Goal: Information Seeking & Learning: Learn about a topic

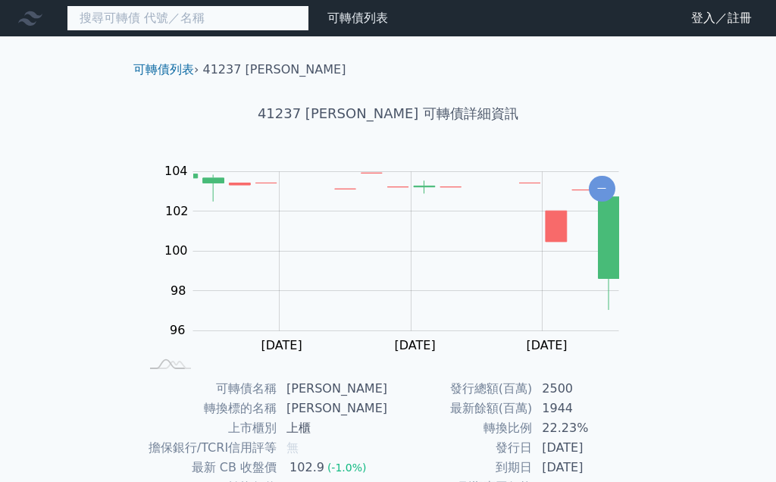
click at [180, 20] on input at bounding box center [188, 18] width 242 height 26
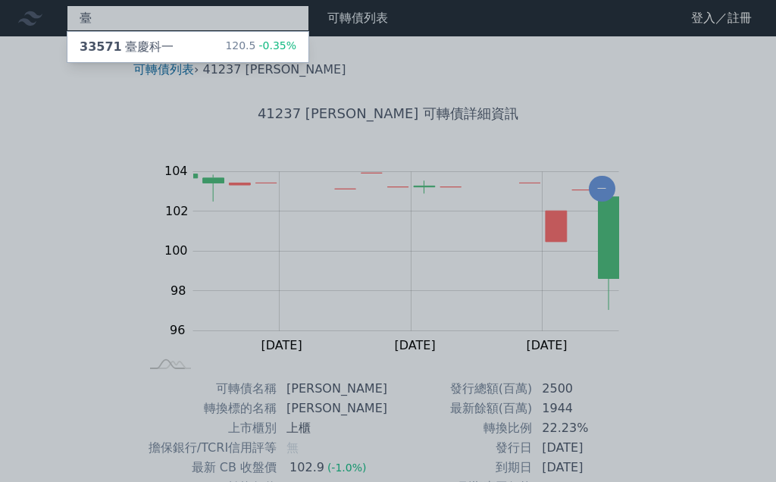
type input "臺"
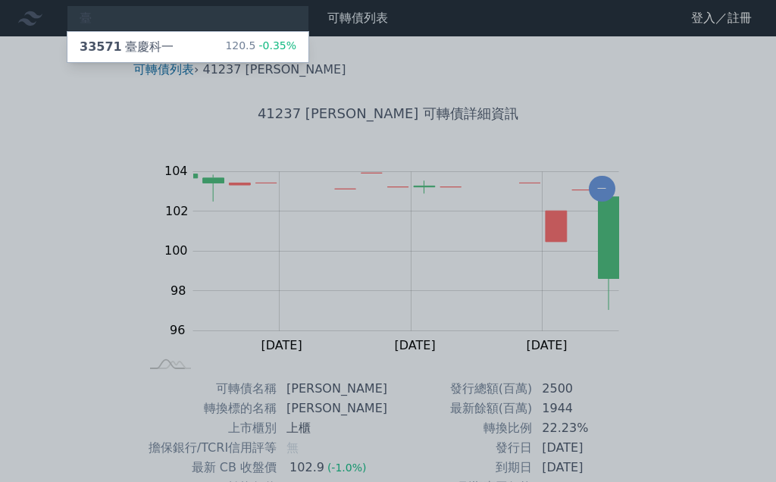
click at [173, 48] on div "33571 臺慶科一 120.5 -0.35%" at bounding box center [187, 47] width 241 height 30
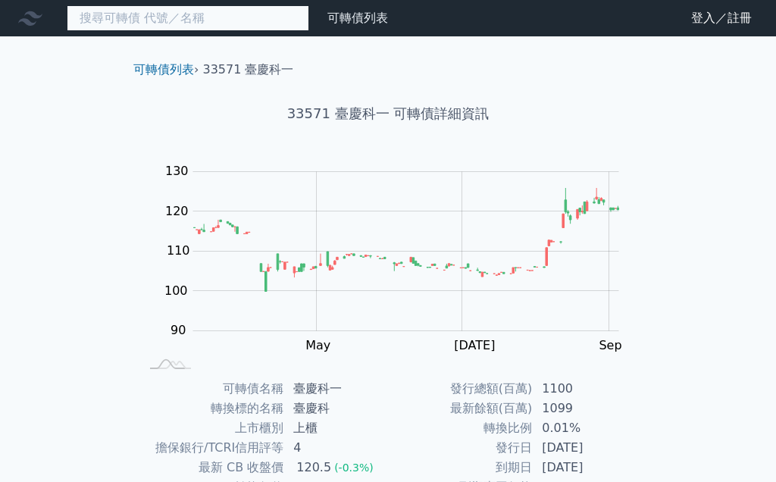
click at [246, 28] on input at bounding box center [188, 18] width 242 height 26
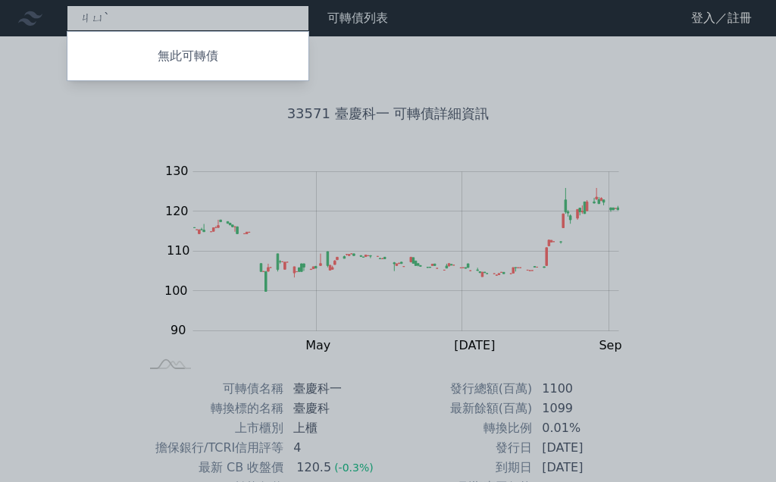
type input "鉅"
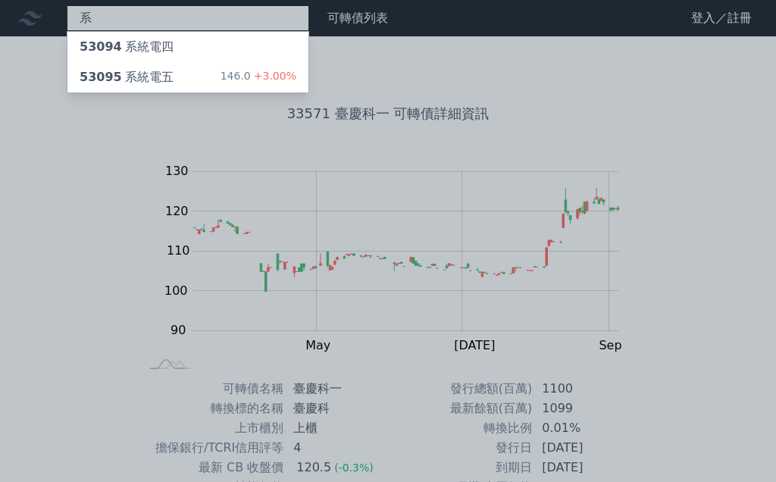
type input "系"
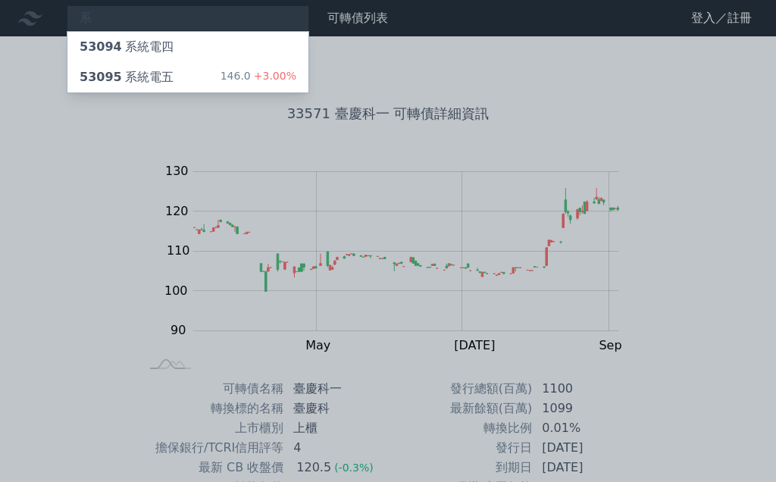
click at [167, 77] on div "53095 系統電五" at bounding box center [127, 77] width 94 height 18
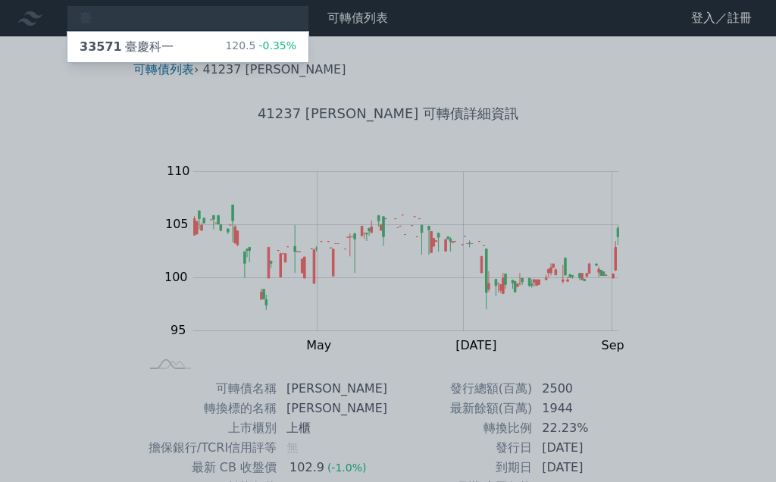
scroll to position [101, 0]
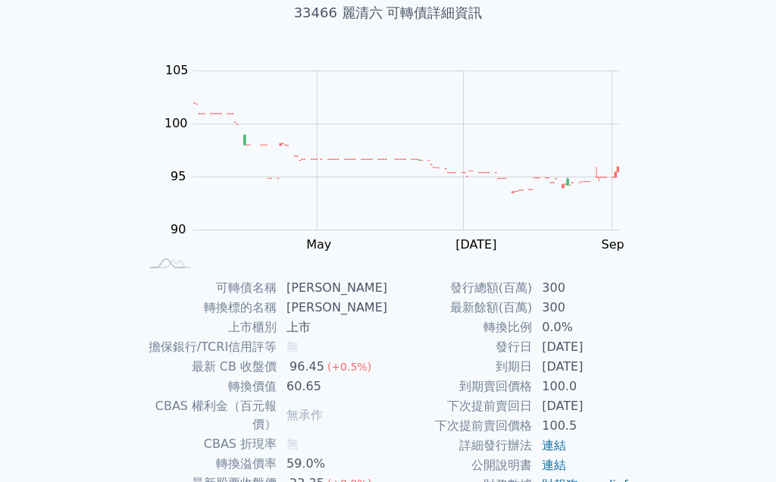
scroll to position [147, 0]
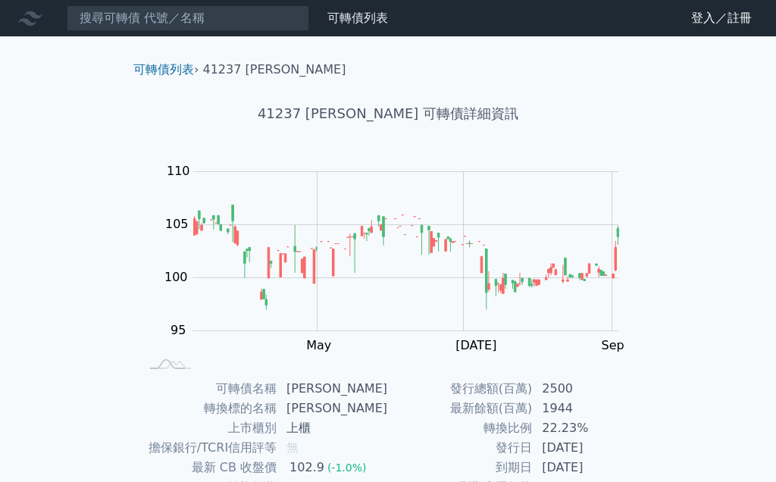
click at [369, 22] on link "可轉債列表" at bounding box center [357, 18] width 61 height 14
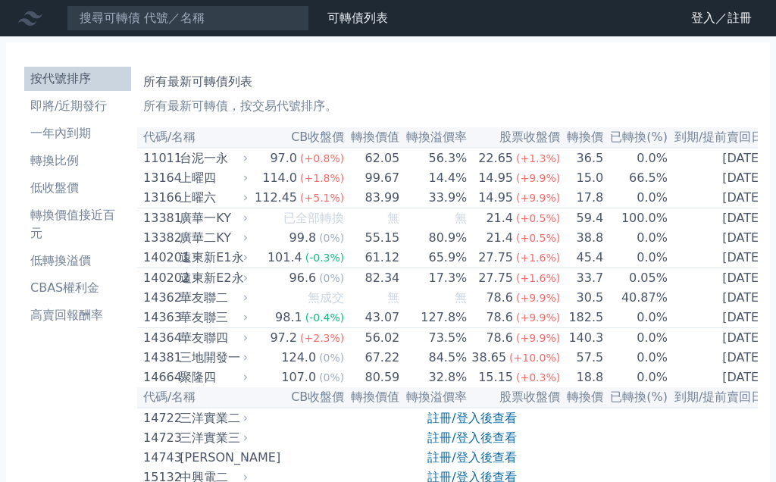
click at [89, 208] on li "轉換價值接近百元" at bounding box center [77, 224] width 107 height 36
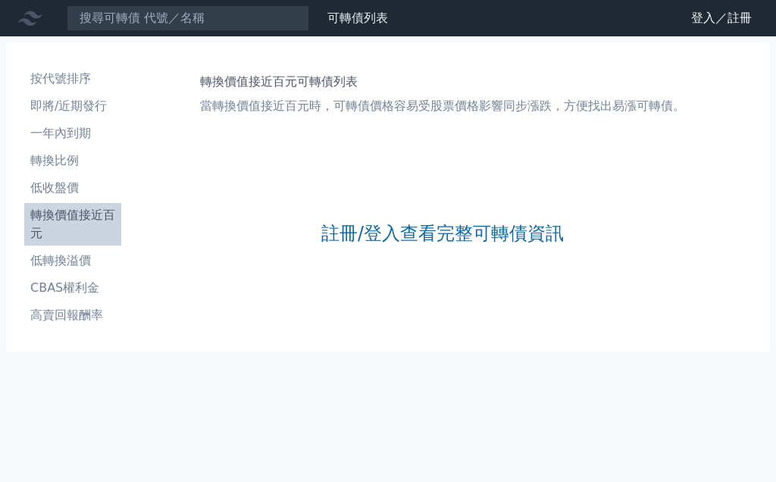
click at [459, 227] on link "註冊/登入查看完整可轉債資訊" at bounding box center [442, 233] width 242 height 24
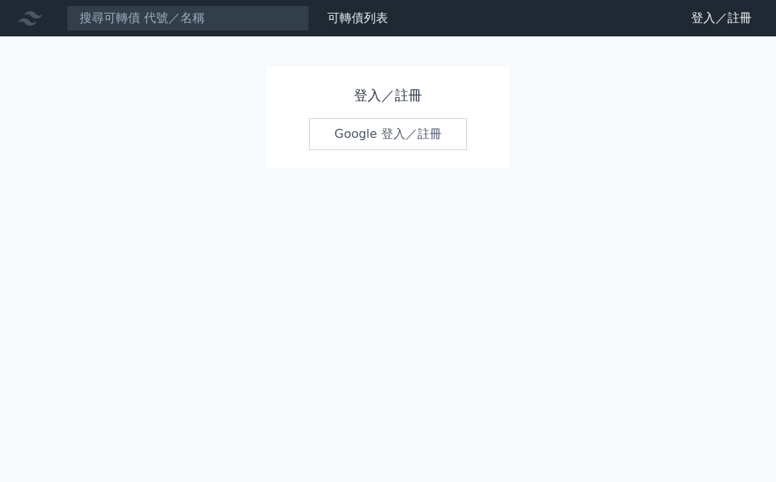
click at [423, 128] on link "Google 登入／註冊" at bounding box center [388, 134] width 158 height 32
click at [386, 128] on link "Google 登入／註冊" at bounding box center [388, 134] width 158 height 32
click at [395, 128] on link "Google 登入／註冊" at bounding box center [388, 134] width 158 height 32
click at [399, 123] on link "Google 登入／註冊" at bounding box center [388, 134] width 158 height 32
click at [424, 125] on link "Google 登入／註冊" at bounding box center [388, 134] width 158 height 32
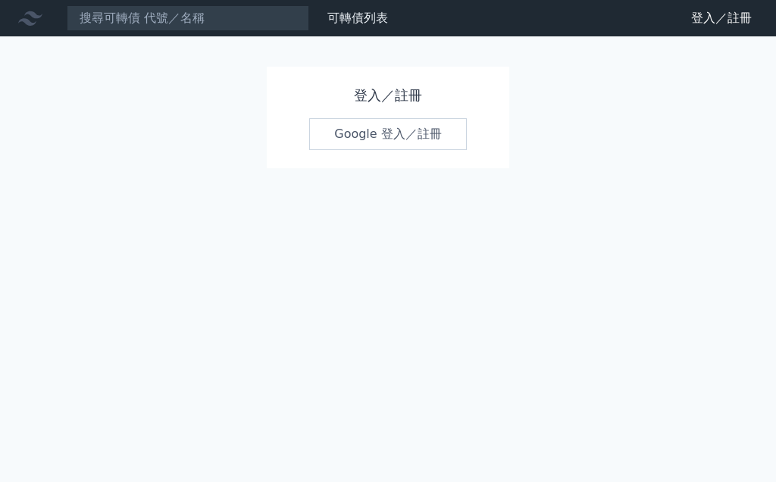
click at [488, 233] on div "可轉債列表 財務數據 可轉債列表 財務數據 登入／註冊 登入／註冊 登入／註冊 Google 登入／註冊" at bounding box center [388, 241] width 776 height 482
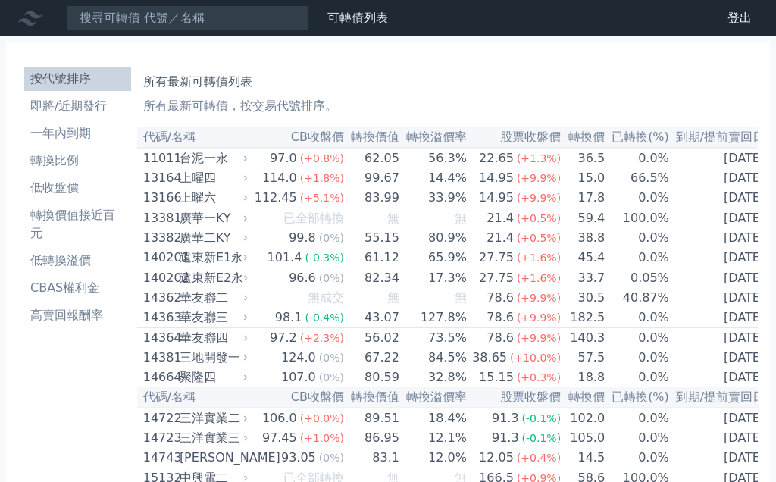
click at [182, 206] on div "上曜六" at bounding box center [212, 198] width 65 height 18
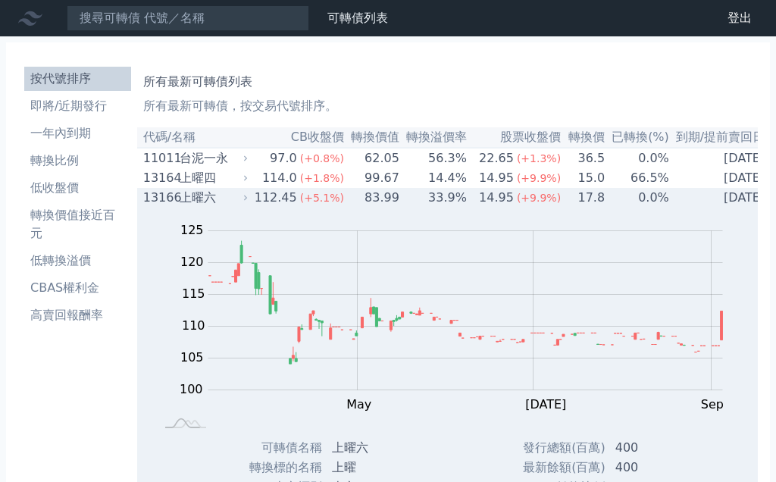
click at [202, 201] on div "上曜六" at bounding box center [212, 198] width 65 height 18
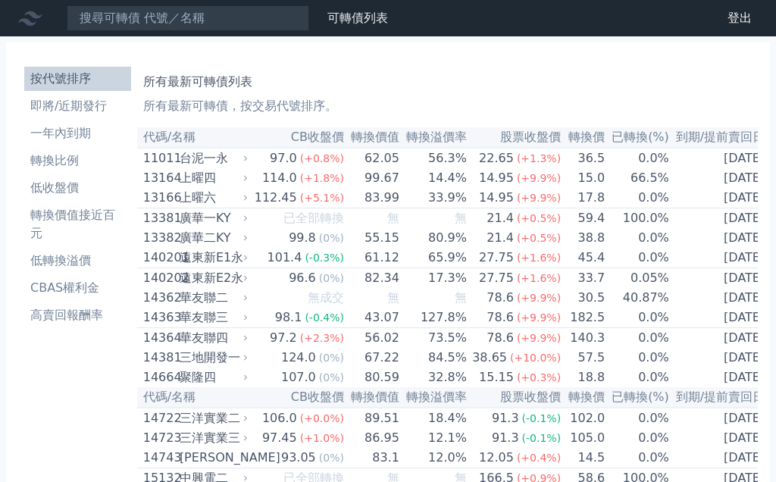
click at [100, 214] on li "轉換價值接近百元" at bounding box center [77, 224] width 107 height 36
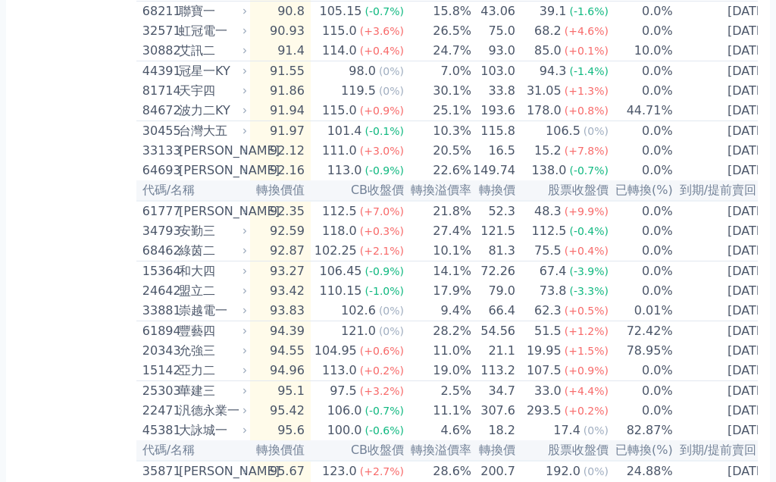
scroll to position [1506, 0]
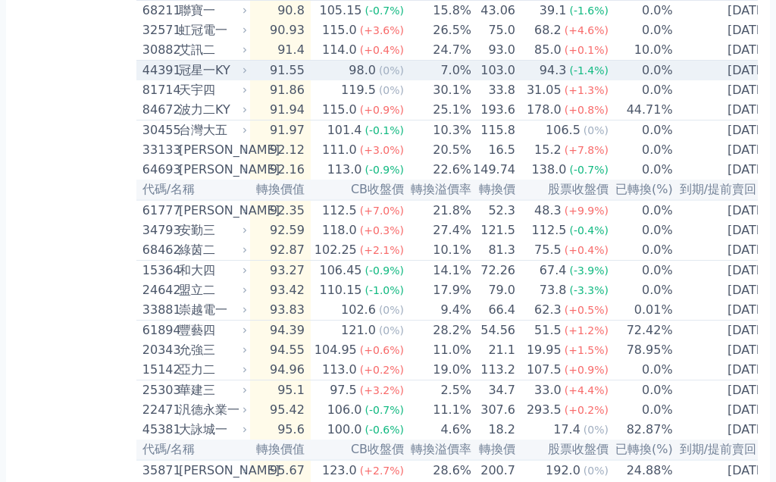
click at [386, 77] on span "(0%)" at bounding box center [391, 71] width 25 height 12
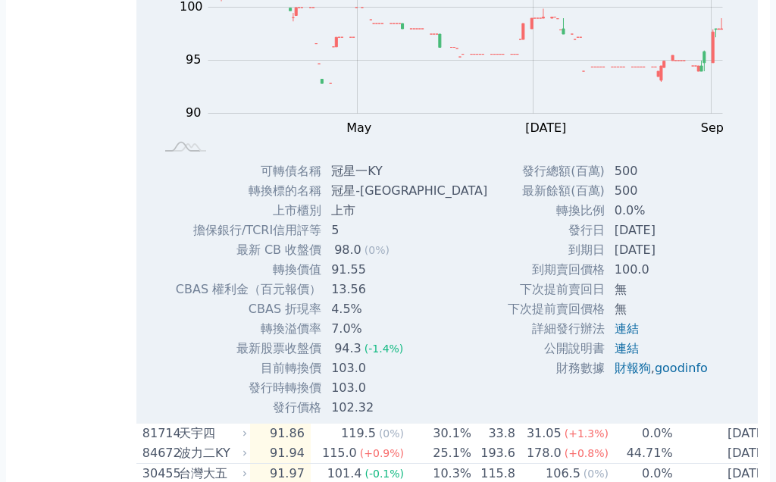
scroll to position [1644, 0]
